Goal: Transaction & Acquisition: Purchase product/service

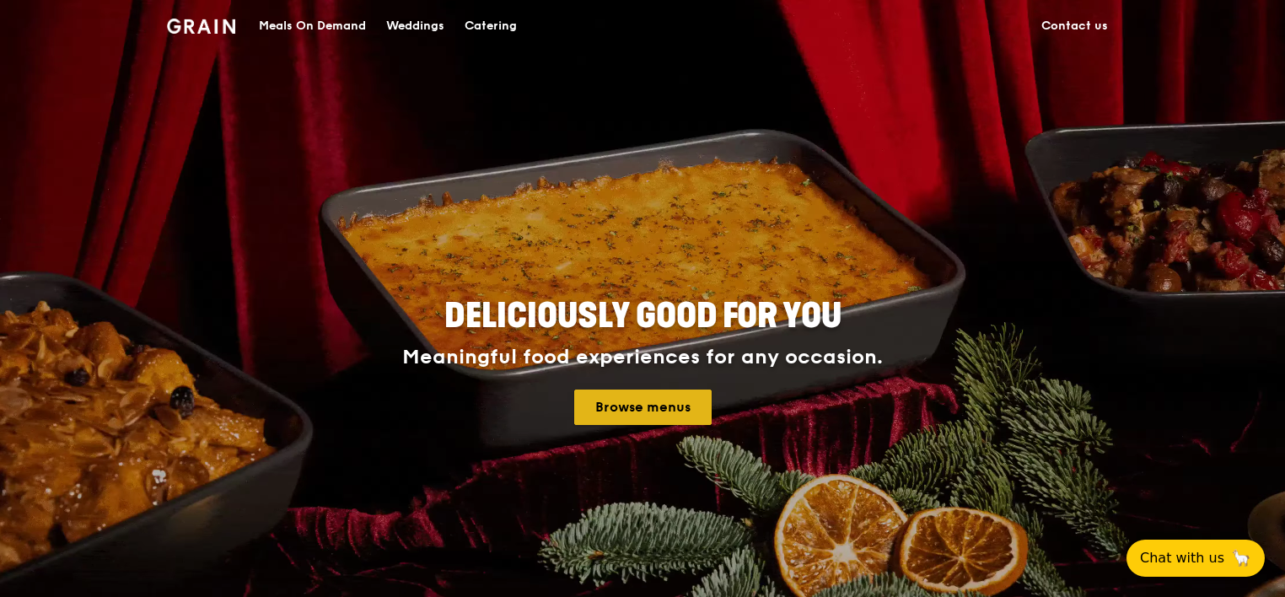
click at [668, 405] on link "Browse menus" at bounding box center [642, 407] width 137 height 35
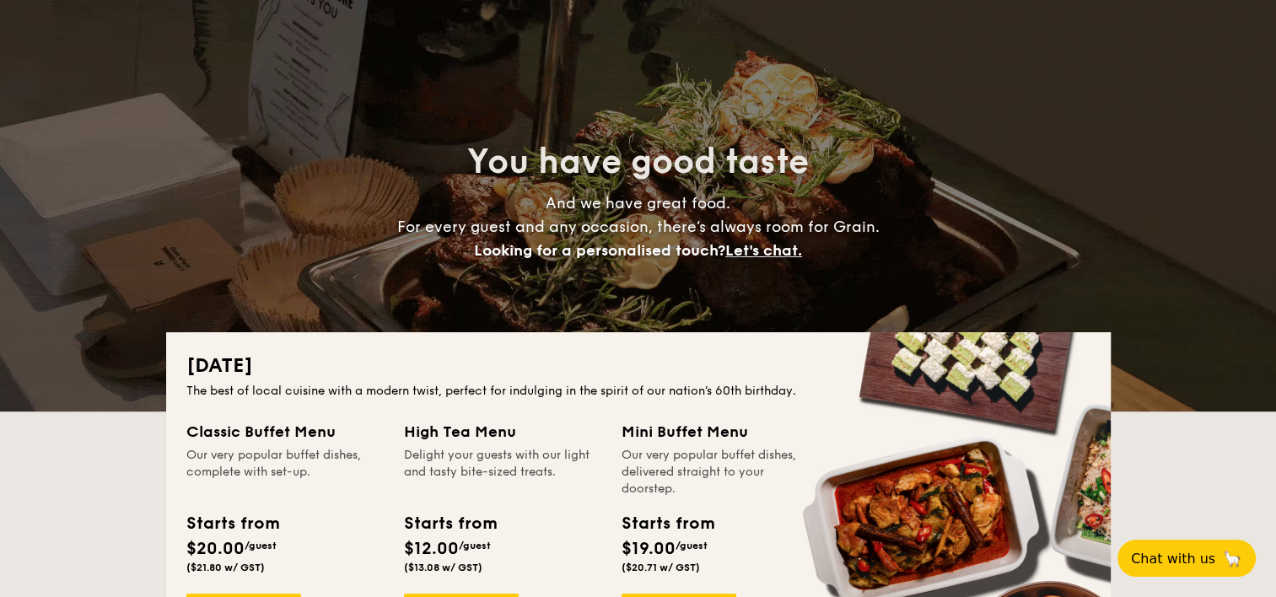
scroll to position [169, 0]
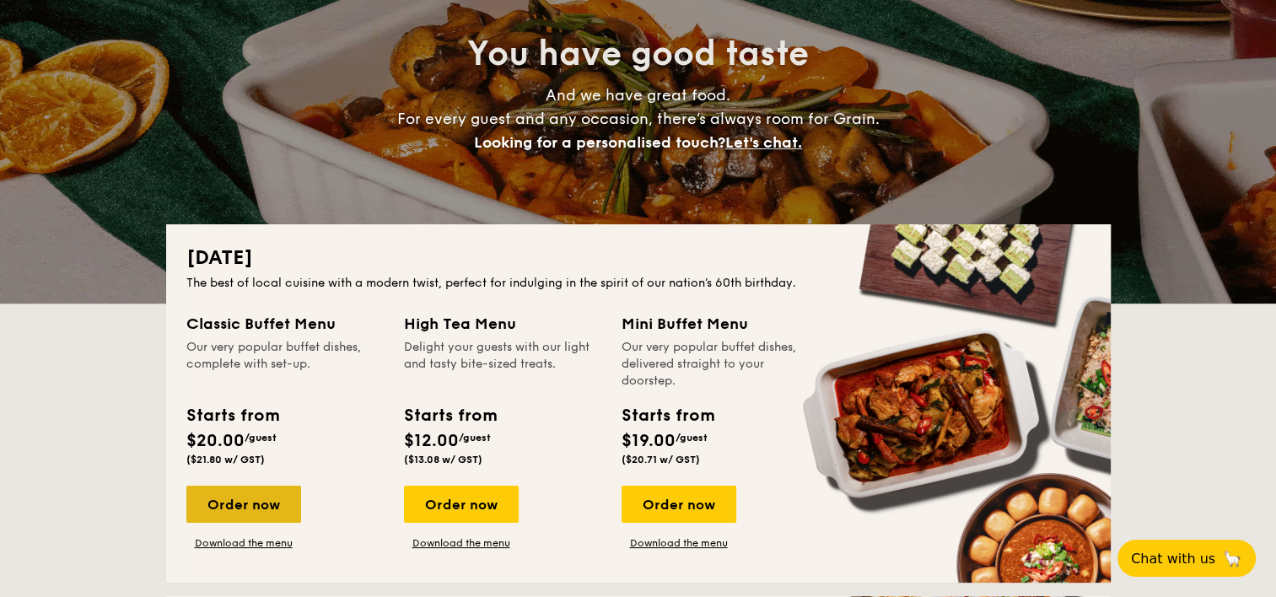
click at [260, 499] on div "Order now" at bounding box center [243, 504] width 115 height 37
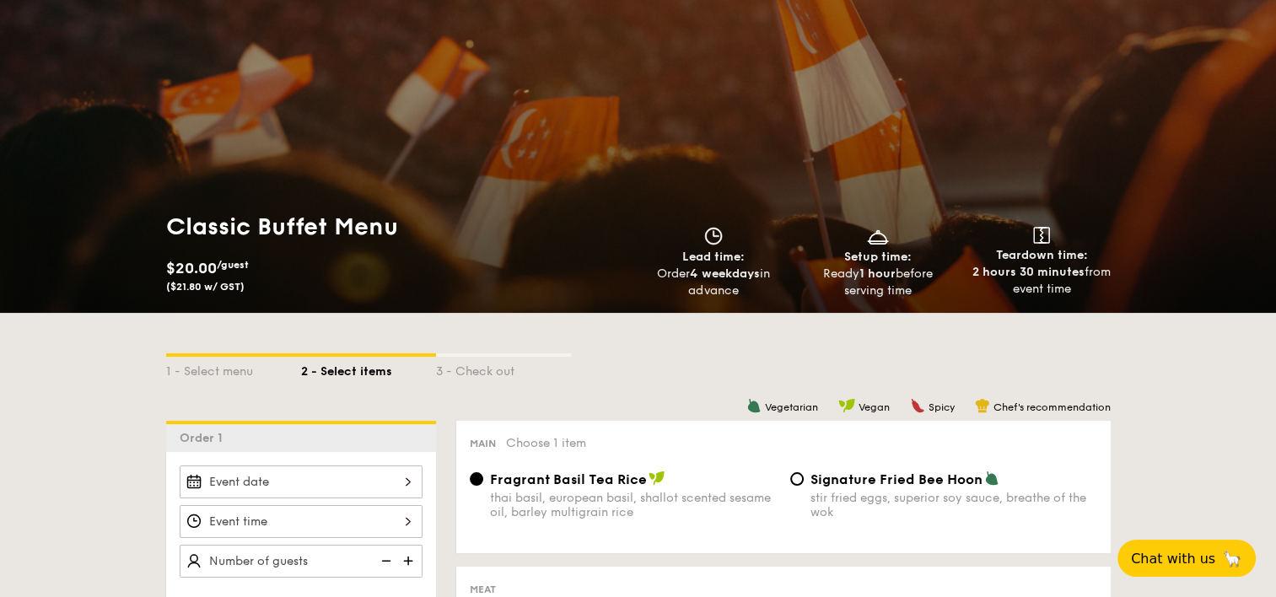
scroll to position [84, 0]
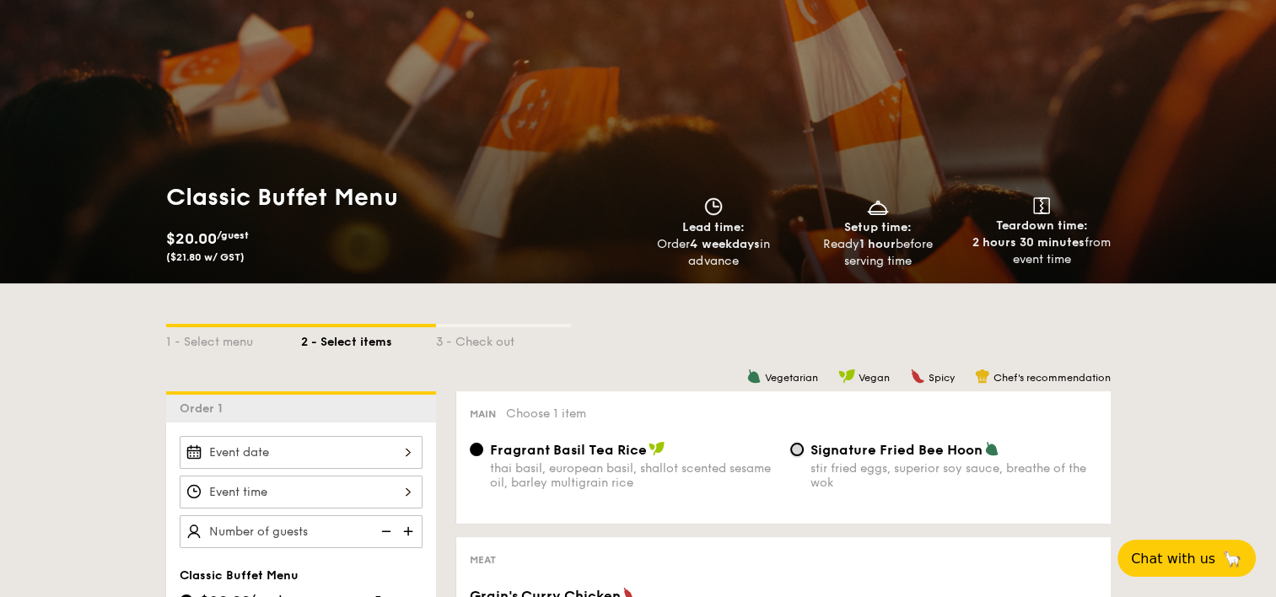
click at [797, 452] on input "Signature Fried Bee Hoon stir fried eggs, superior soy sauce, breathe of the wok" at bounding box center [796, 449] width 13 height 13
radio input "true"
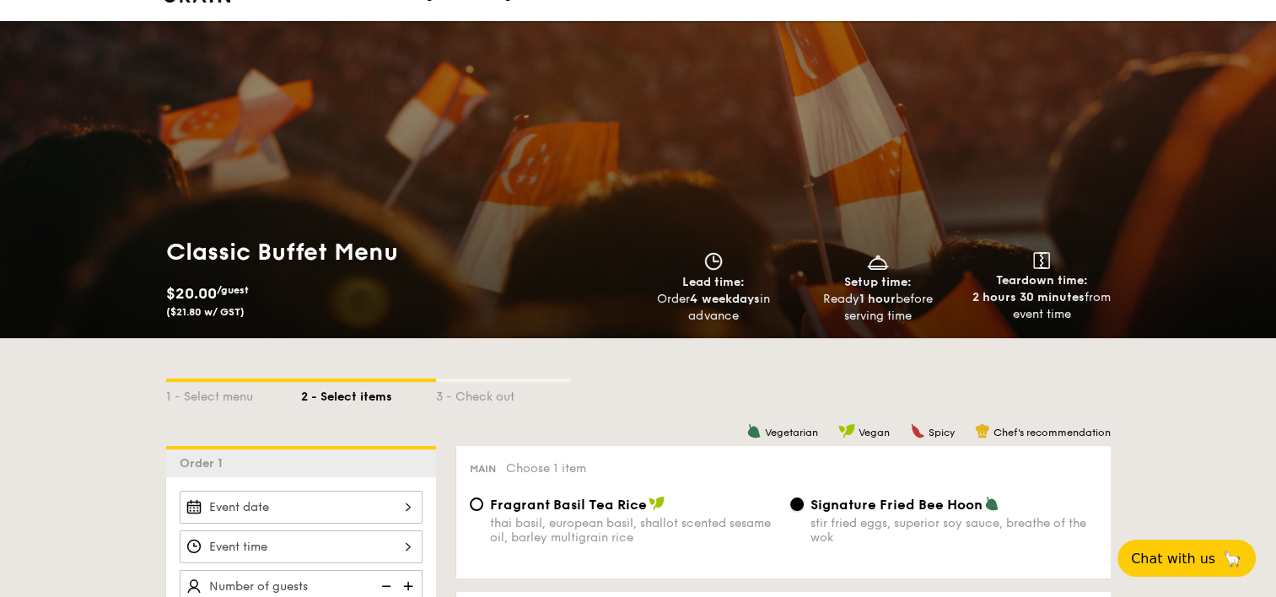
scroll to position [0, 0]
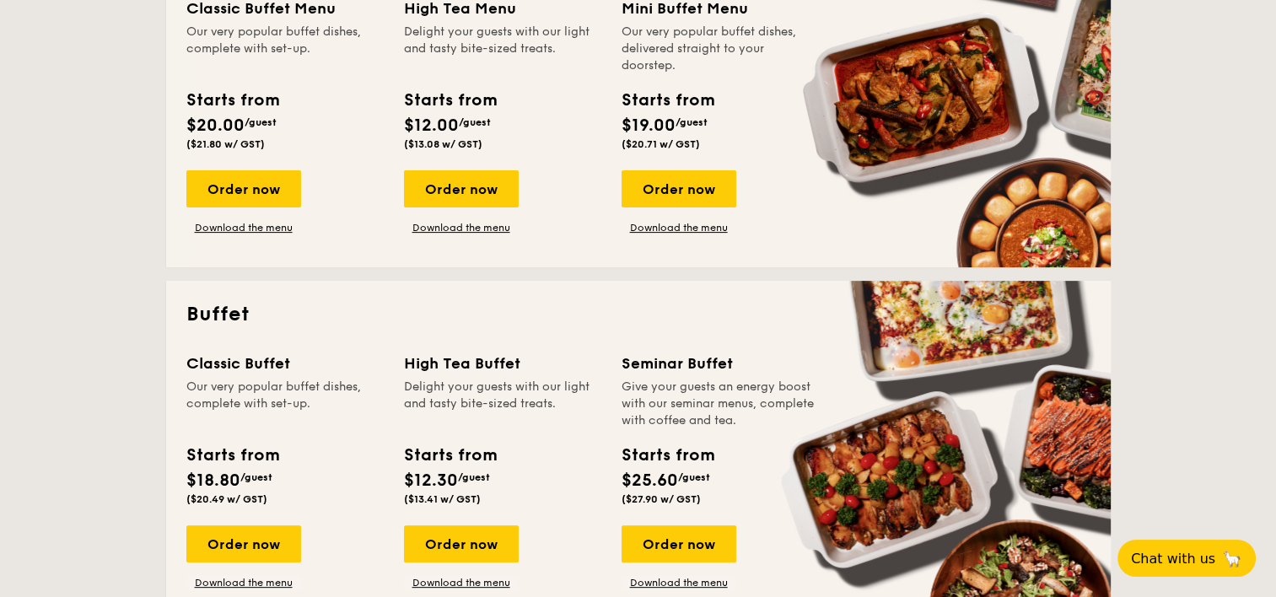
scroll to position [506, 0]
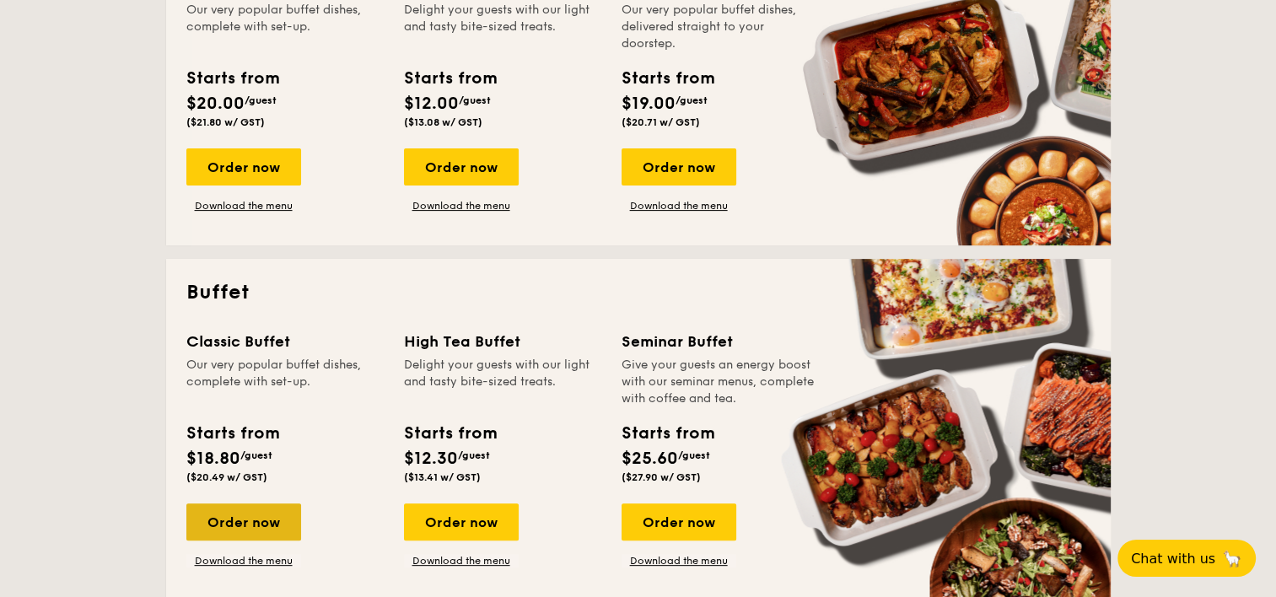
click at [275, 517] on div "Order now" at bounding box center [243, 521] width 115 height 37
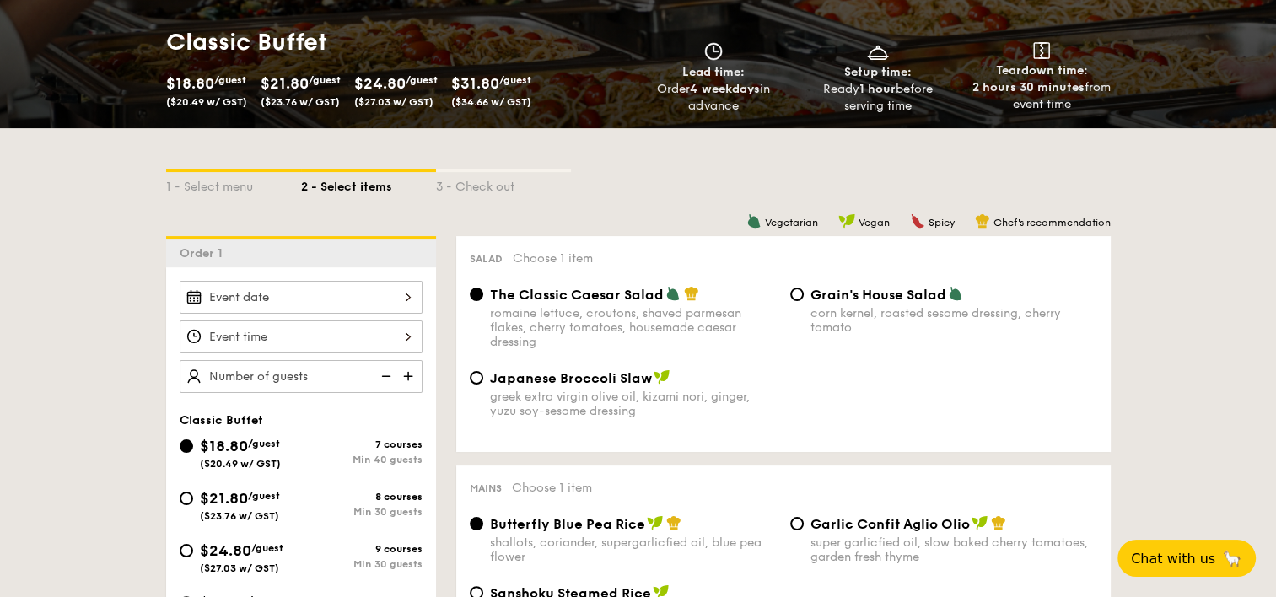
scroll to position [337, 0]
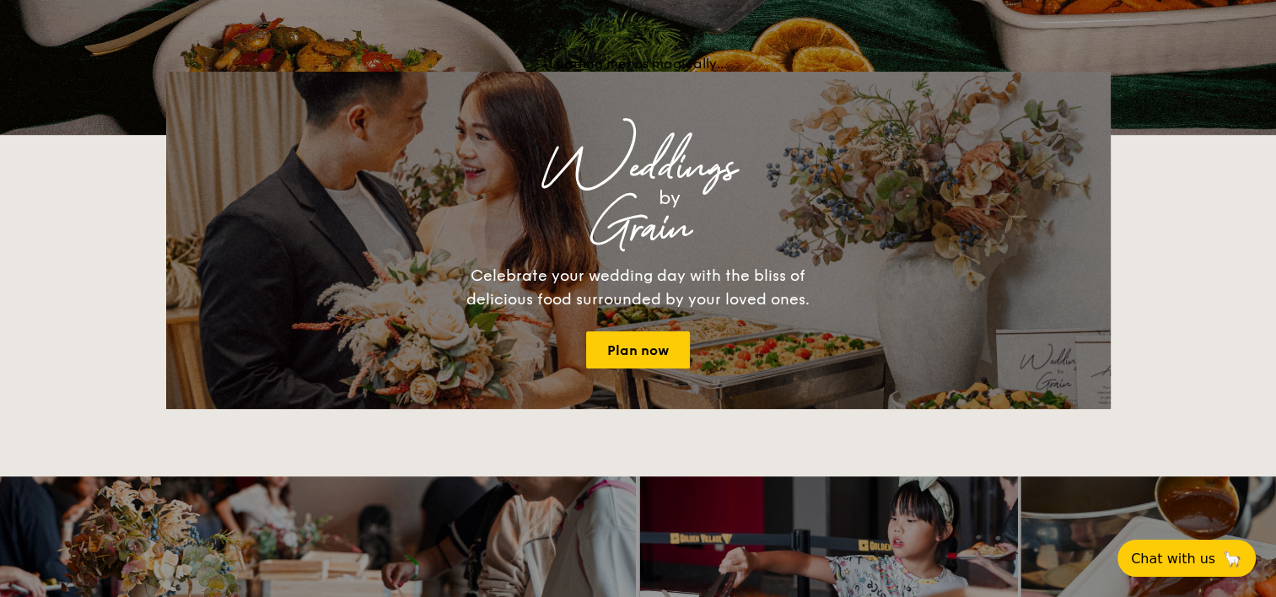
scroll to position [2348, 0]
